Goal: Use online tool/utility: Utilize a website feature to perform a specific function

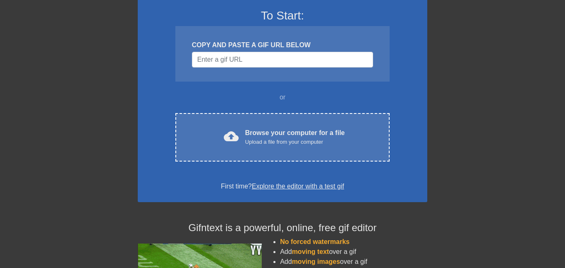
scroll to position [74, 0]
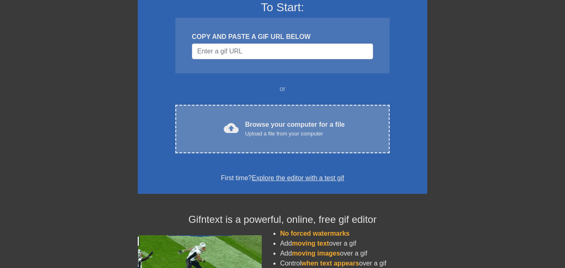
click at [289, 129] on div "Upload a file from your computer" at bounding box center [295, 133] width 100 height 8
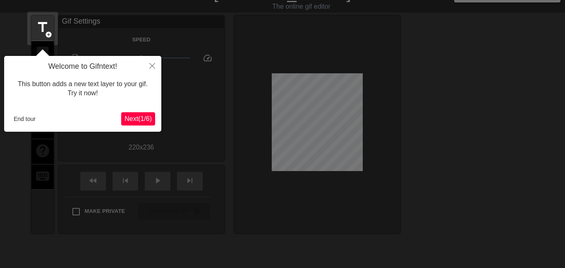
scroll to position [20, 0]
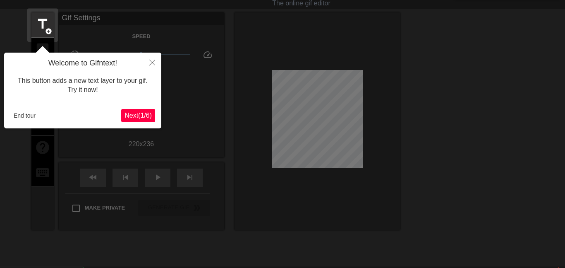
click at [146, 114] on span "Next ( 1 / 6 )" at bounding box center [138, 115] width 27 height 7
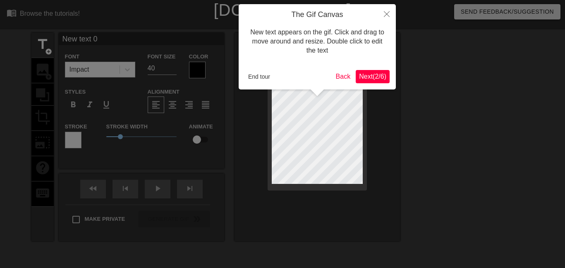
click at [361, 74] on span "Next ( 2 / 6 )" at bounding box center [372, 76] width 27 height 7
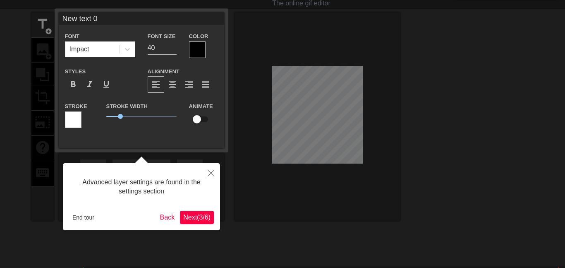
click at [192, 215] on span "Next ( 3 / 6 )" at bounding box center [196, 216] width 27 height 7
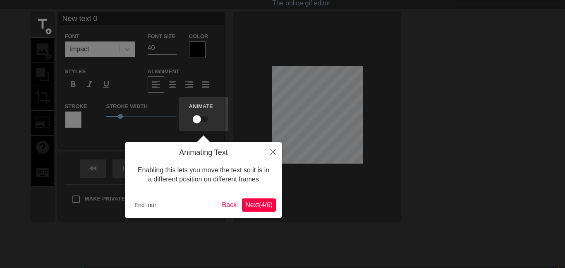
scroll to position [0, 0]
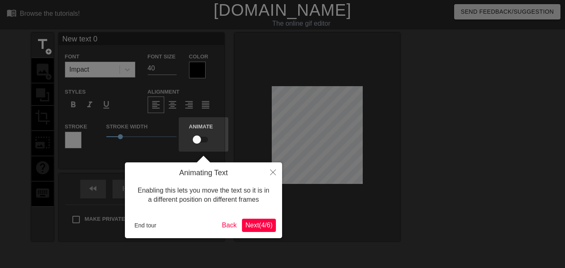
click at [264, 221] on span "Next ( 4 / 6 )" at bounding box center [258, 224] width 27 height 7
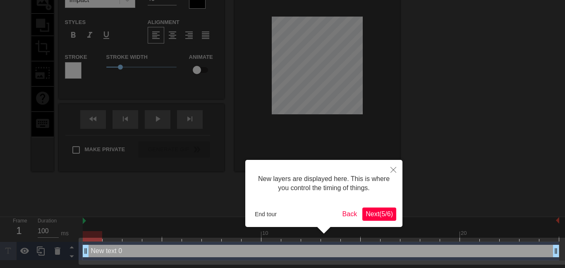
click at [372, 206] on div "New layers are displayed here. This is where you control the timing of things. …" at bounding box center [323, 193] width 157 height 67
click at [369, 210] on span "Next ( 5 / 6 )" at bounding box center [379, 213] width 27 height 7
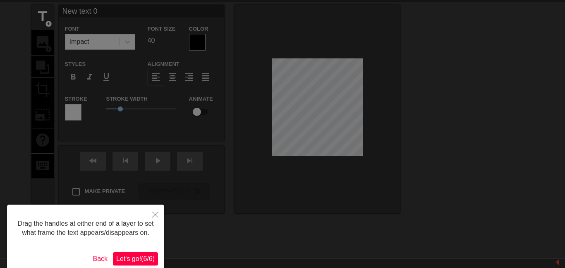
scroll to position [36, 0]
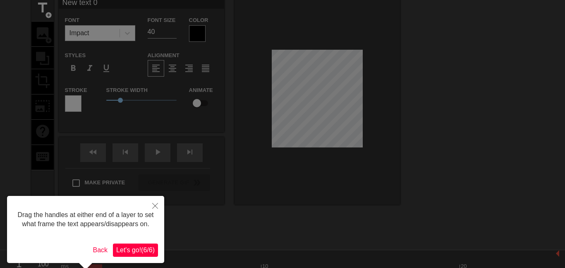
click at [141, 248] on span "Let's go! ( 6 / 6 )" at bounding box center [135, 249] width 38 height 7
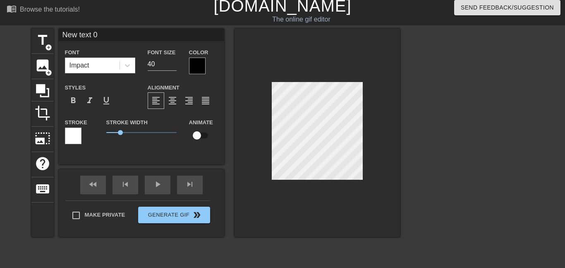
scroll to position [4, 0]
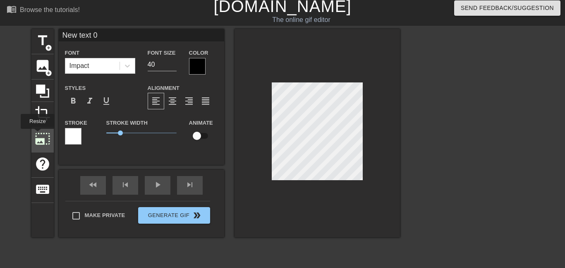
click at [36, 141] on span "photo_size_select_large" at bounding box center [43, 139] width 16 height 16
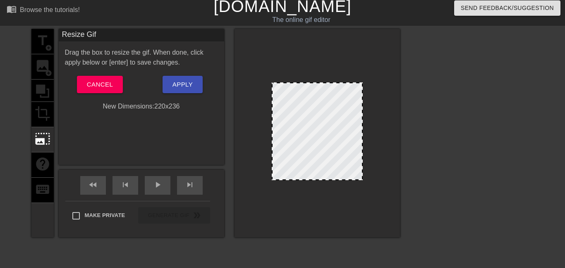
click at [362, 108] on div at bounding box center [317, 133] width 165 height 208
drag, startPoint x: 361, startPoint y: 108, endPoint x: 396, endPoint y: 110, distance: 35.6
click at [396, 110] on div at bounding box center [317, 133] width 165 height 208
drag, startPoint x: 362, startPoint y: 115, endPoint x: 379, endPoint y: 113, distance: 17.1
click at [379, 113] on div at bounding box center [317, 133] width 165 height 208
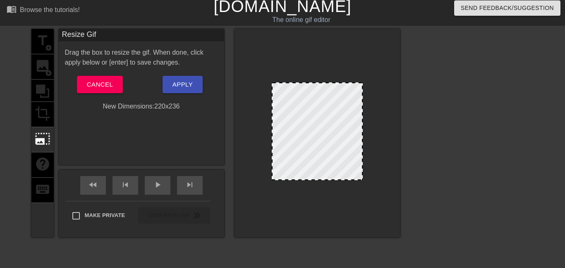
drag, startPoint x: 342, startPoint y: 127, endPoint x: 298, endPoint y: 124, distance: 43.6
click at [298, 124] on div at bounding box center [317, 131] width 91 height 98
drag, startPoint x: 362, startPoint y: 125, endPoint x: 451, endPoint y: 149, distance: 91.7
click at [451, 149] on div "title add_circle image add_circle crop photo_size_select_large help keyboard Re…" at bounding box center [282, 153] width 565 height 248
drag, startPoint x: 326, startPoint y: 178, endPoint x: 291, endPoint y: 208, distance: 46.1
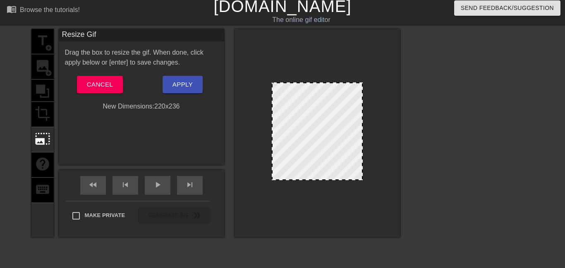
click at [291, 208] on div at bounding box center [317, 133] width 165 height 208
click at [97, 79] on span "Cancel" at bounding box center [100, 84] width 26 height 11
